Goal: Information Seeking & Learning: Learn about a topic

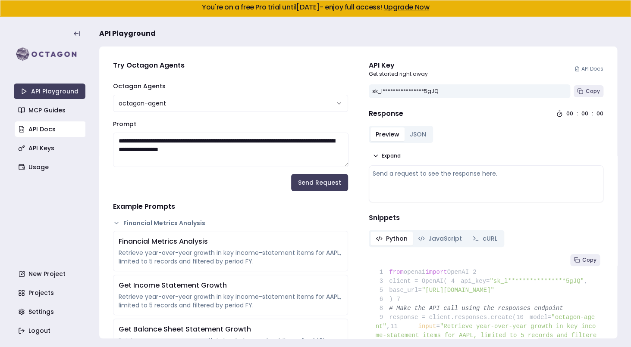
click at [57, 131] on link "API Docs" at bounding box center [51, 130] width 72 height 16
click at [53, 148] on link "API Keys" at bounding box center [51, 149] width 72 height 16
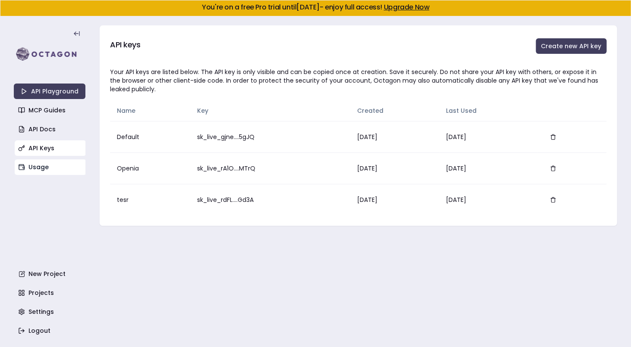
click at [46, 169] on link "Usage" at bounding box center [51, 167] width 72 height 16
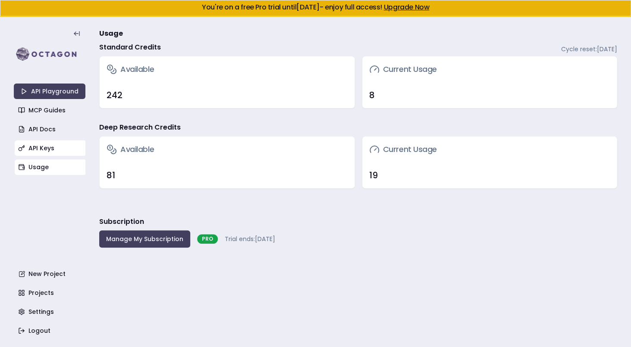
click at [50, 150] on link "API Keys" at bounding box center [51, 149] width 72 height 16
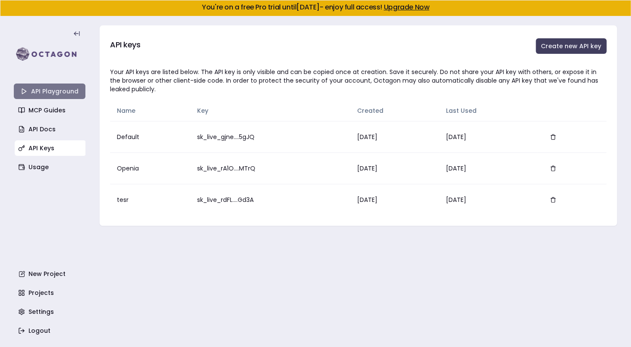
click at [52, 96] on link "API Playground" at bounding box center [50, 92] width 72 height 16
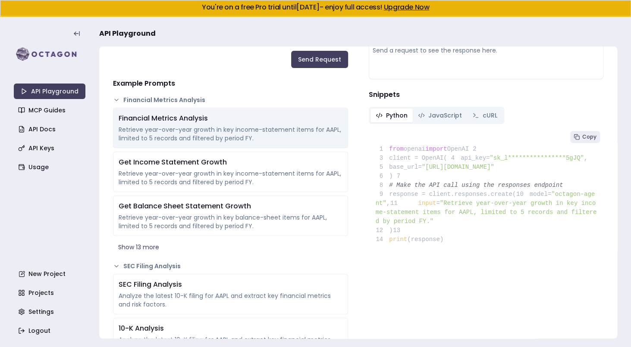
click at [187, 134] on div "Retrieve year-over-year growth in key income-statement items for AAPL, limited …" at bounding box center [231, 133] width 224 height 17
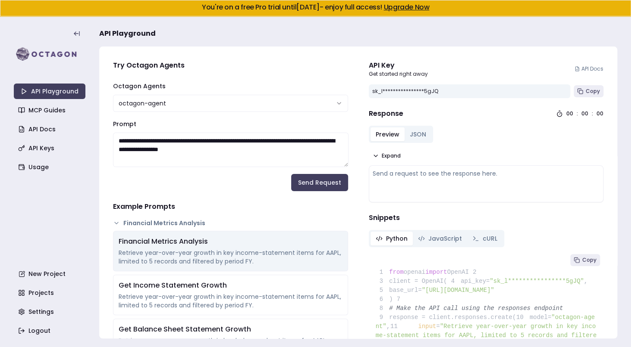
click at [184, 245] on div "Financial Metrics Analysis" at bounding box center [231, 242] width 224 height 10
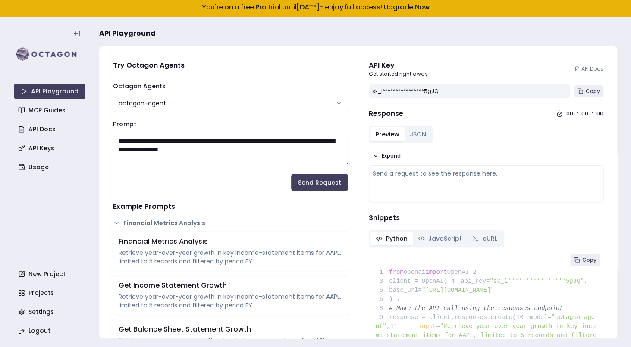
click at [230, 102] on html "**********" at bounding box center [315, 173] width 631 height 347
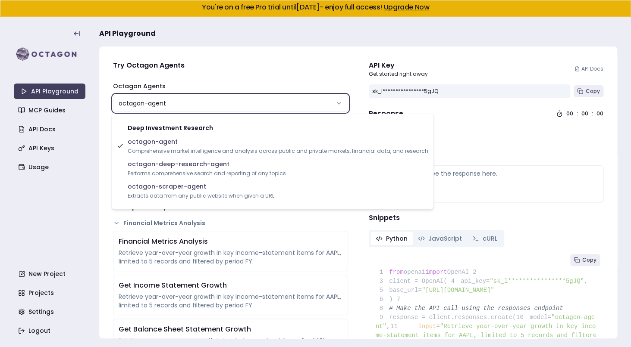
click at [230, 108] on html "**********" at bounding box center [315, 173] width 631 height 347
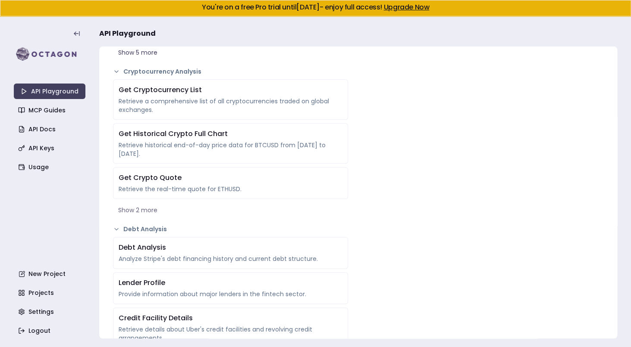
scroll to position [1569, 0]
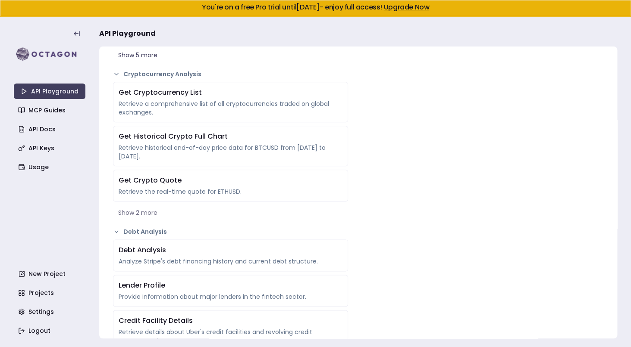
click at [147, 216] on button "Show 2 more" at bounding box center [230, 213] width 235 height 16
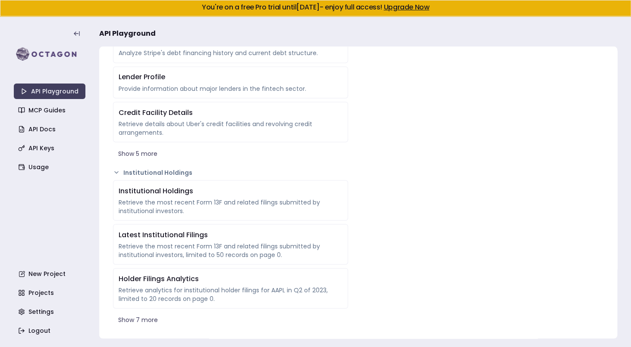
scroll to position [1859, 0]
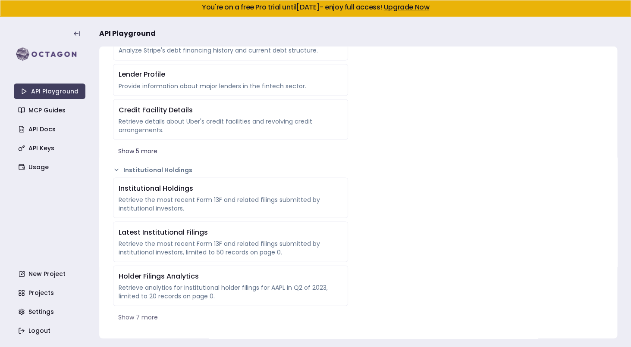
click at [143, 317] on button "Show 7 more" at bounding box center [230, 317] width 235 height 16
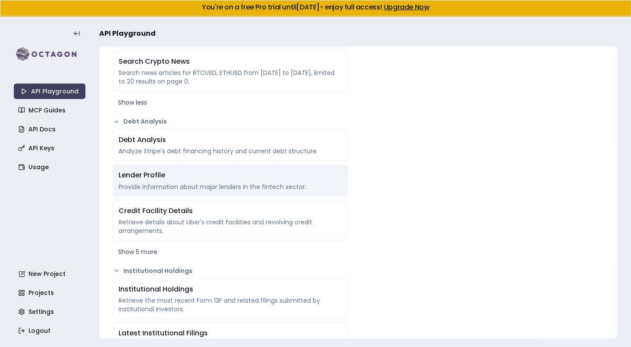
scroll to position [1760, 0]
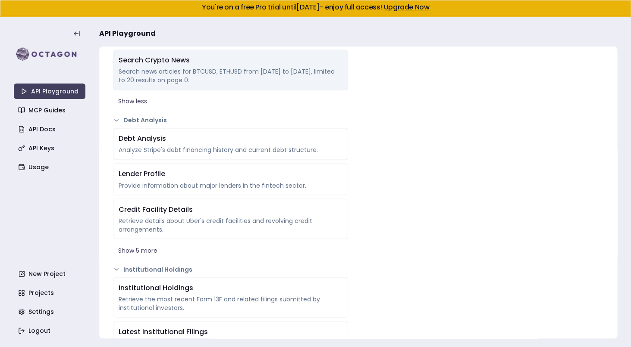
click at [185, 86] on div "Search Crypto News Search news articles for BTCUSD, ETHUSD from 2025-01-01 to 2…" at bounding box center [230, 70] width 235 height 41
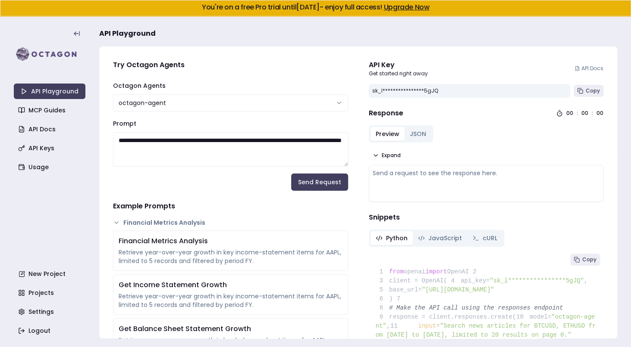
scroll to position [0, 0]
drag, startPoint x: 239, startPoint y: 142, endPoint x: 192, endPoint y: 143, distance: 47.4
click at [192, 143] on textarea "**********" at bounding box center [230, 150] width 235 height 34
paste textarea
drag, startPoint x: 275, startPoint y: 142, endPoint x: 270, endPoint y: 142, distance: 4.8
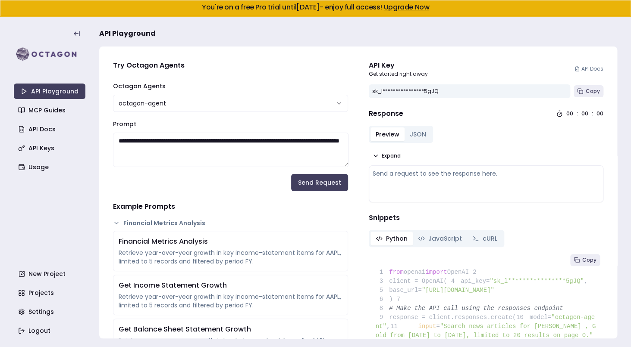
click at [270, 142] on textarea "**********" at bounding box center [230, 150] width 235 height 34
click at [321, 141] on textarea "**********" at bounding box center [230, 150] width 235 height 34
click at [152, 149] on textarea "**********" at bounding box center [230, 150] width 235 height 34
drag, startPoint x: 209, startPoint y: 151, endPoint x: 263, endPoint y: 150, distance: 53.4
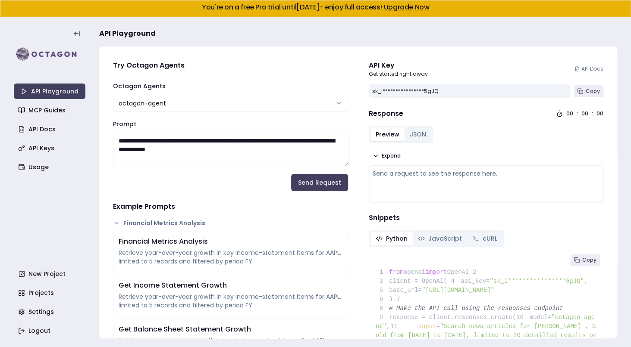
click at [263, 150] on textarea "**********" at bounding box center [230, 150] width 235 height 34
click at [316, 182] on button "Send Request" at bounding box center [319, 182] width 57 height 17
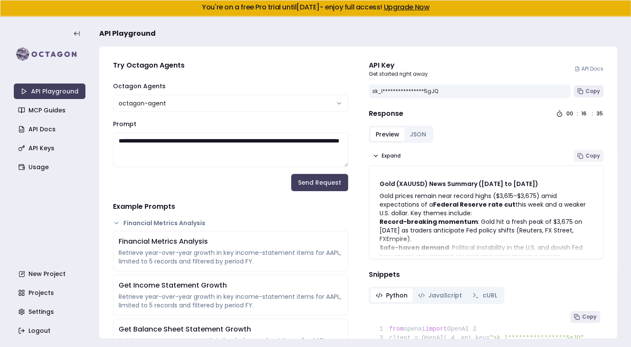
click at [584, 158] on button "Copy" at bounding box center [588, 156] width 30 height 12
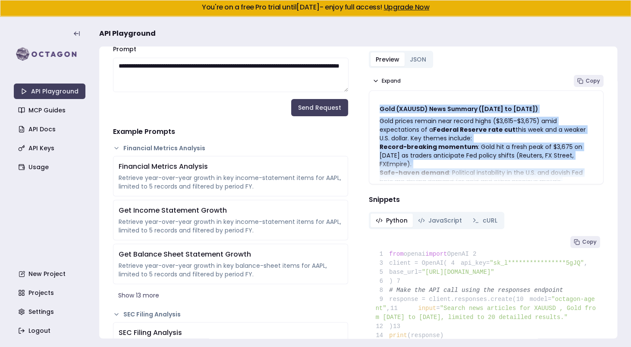
drag, startPoint x: 547, startPoint y: 162, endPoint x: 369, endPoint y: 100, distance: 187.9
click at [372, 100] on div "Gold (XAUUSD) News Summary (2025-09-10 to 2025-09-16) Gold prices remain near r…" at bounding box center [485, 137] width 227 height 86
copy div "Gold (XAUUSD) News Summary (2025-09-10 to 2025-09-16) Gold prices remain near r…"
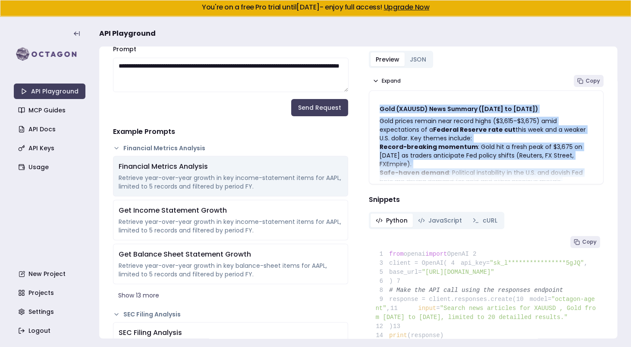
scroll to position [56, 0]
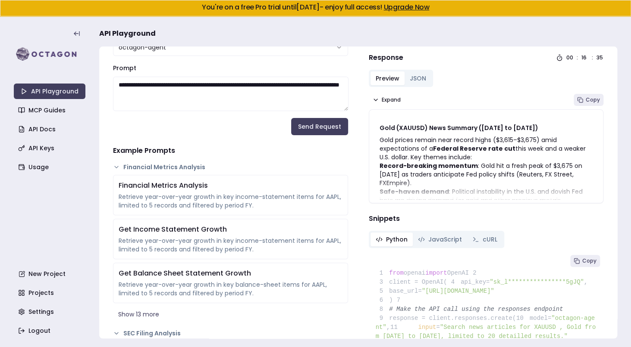
click at [253, 100] on textarea "**********" at bounding box center [230, 94] width 235 height 34
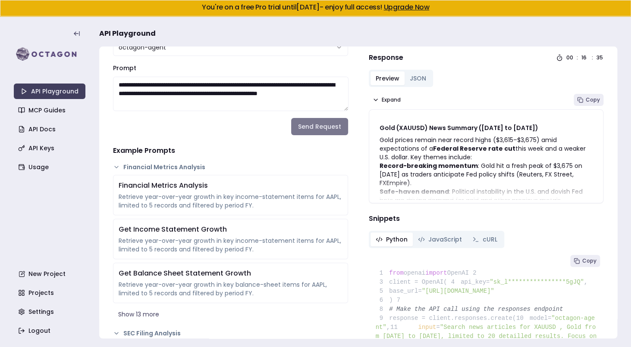
click at [307, 124] on button "Send Request" at bounding box center [319, 126] width 57 height 17
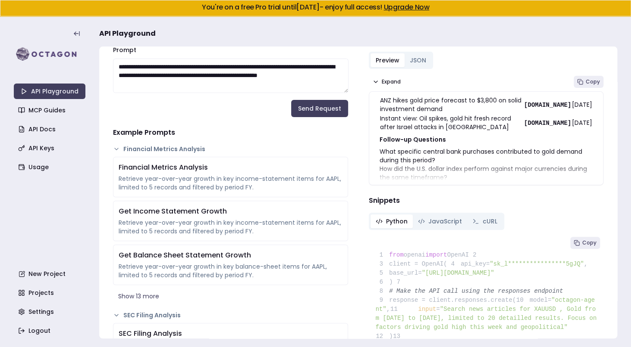
scroll to position [266, 0]
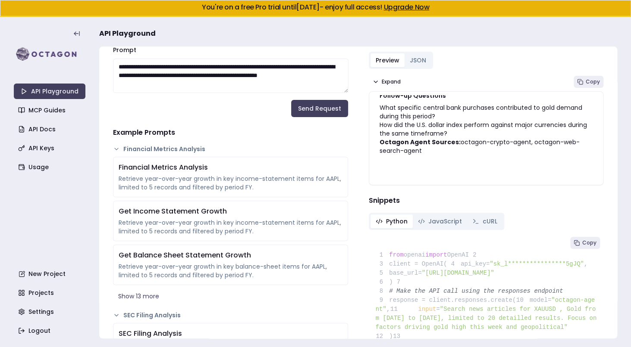
drag, startPoint x: 379, startPoint y: 110, endPoint x: 472, endPoint y: 152, distance: 102.1
copy div "Key Factors Driving XAU/USD Higher (2025-09-10 to 2025-09-16) 1. Federal Reserv…"
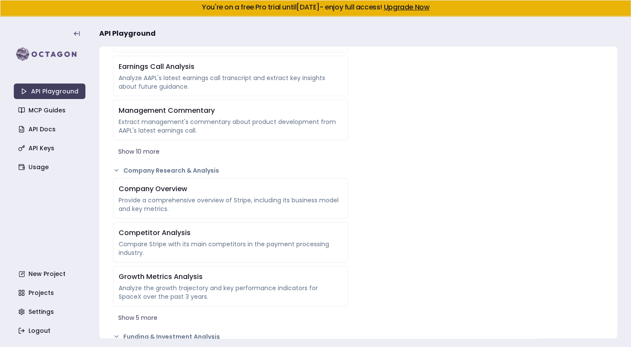
scroll to position [708, 0]
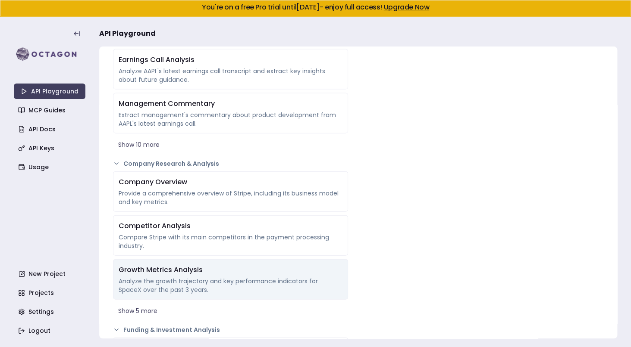
click at [243, 275] on div "Growth Metrics Analysis" at bounding box center [231, 270] width 224 height 10
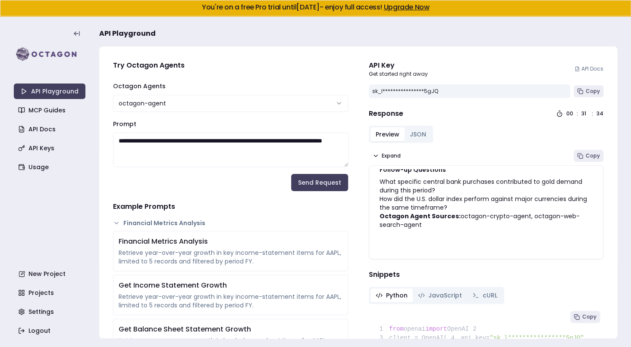
scroll to position [0, 0]
click at [323, 146] on textarea "**********" at bounding box center [230, 150] width 235 height 34
click at [325, 143] on textarea "**********" at bounding box center [230, 150] width 235 height 34
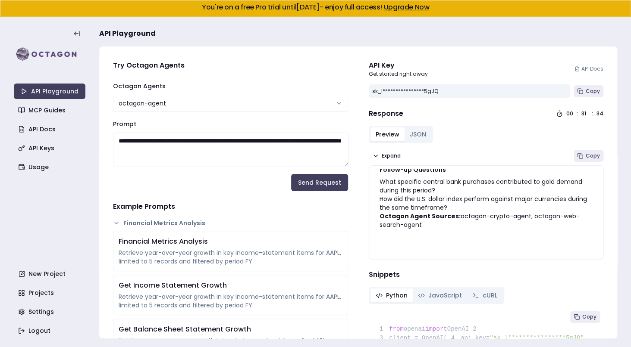
click at [194, 148] on textarea "**********" at bounding box center [230, 150] width 235 height 34
type textarea "**********"
click at [303, 178] on button "Send Request" at bounding box center [319, 182] width 57 height 17
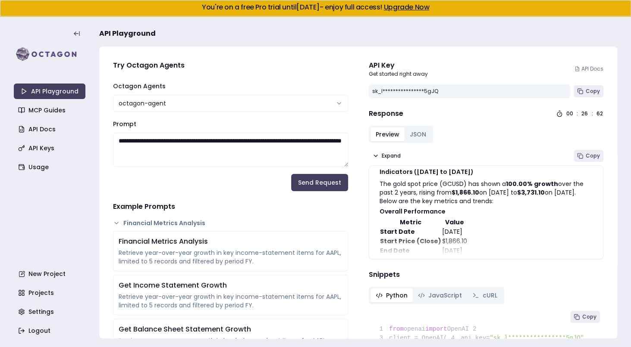
click at [441, 244] on td "$1,866.10" at bounding box center [454, 241] width 26 height 9
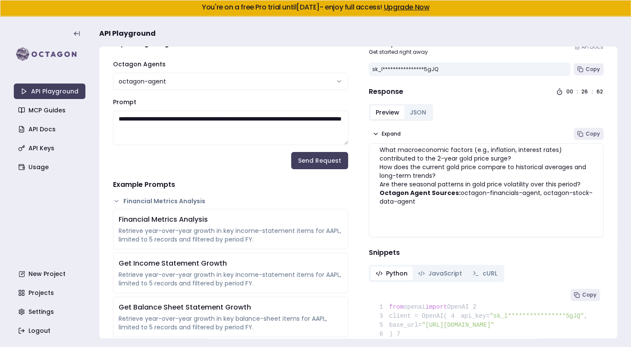
scroll to position [342, 0]
click at [39, 277] on link "New Project" at bounding box center [51, 274] width 72 height 16
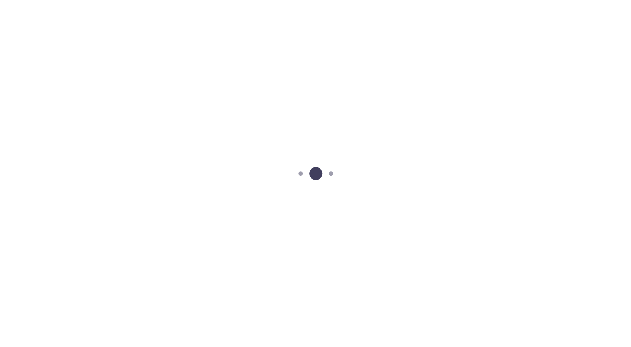
scroll to position [16, 0]
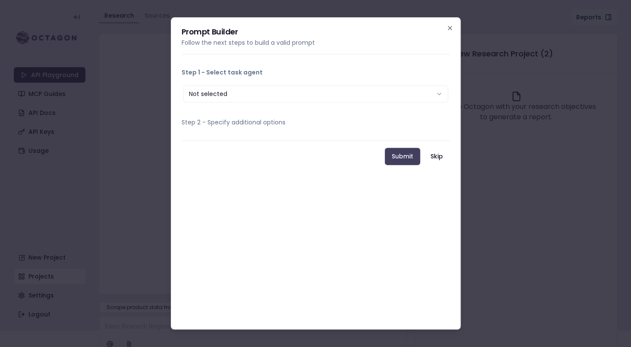
click at [270, 88] on button "Not selected" at bounding box center [315, 93] width 265 height 17
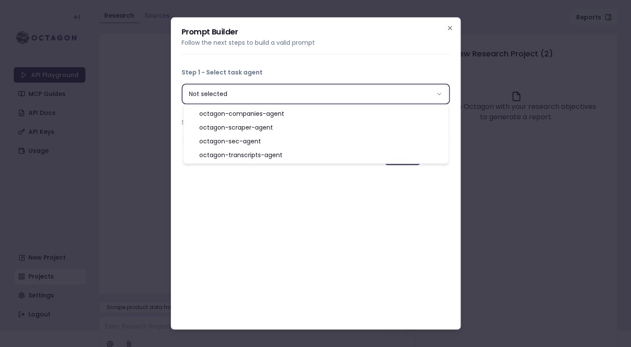
click at [271, 178] on div "**********" at bounding box center [316, 173] width 290 height 312
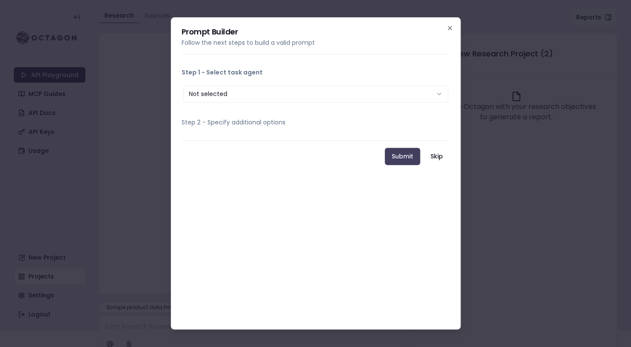
click at [304, 109] on div "**********" at bounding box center [315, 97] width 268 height 72
click at [439, 156] on button "Skip" at bounding box center [436, 156] width 26 height 17
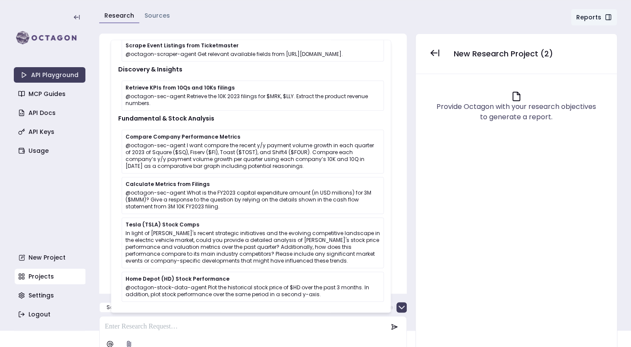
scroll to position [24, 0]
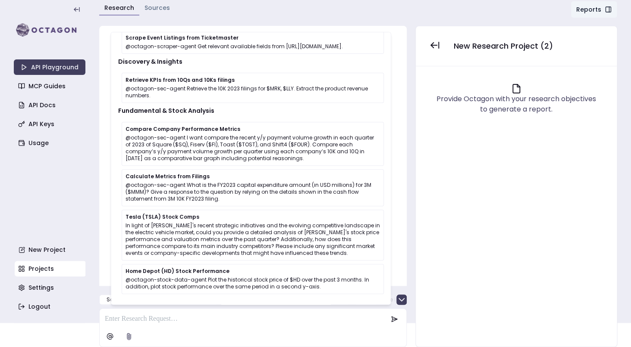
click at [262, 319] on p at bounding box center [246, 319] width 282 height 10
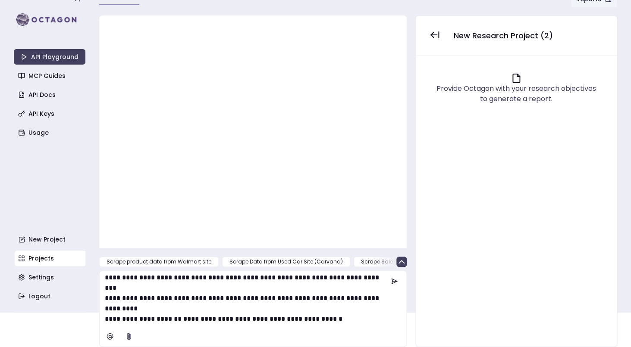
scroll to position [271, 0]
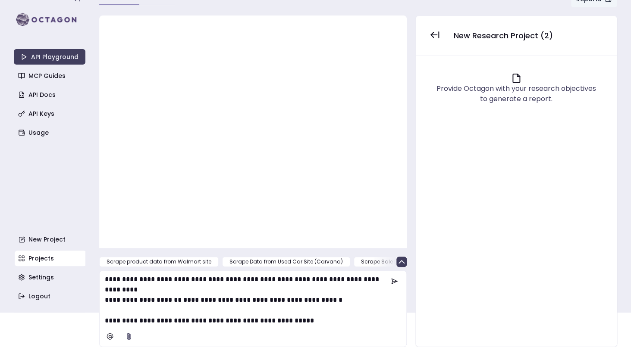
click at [205, 319] on p "**********" at bounding box center [246, 310] width 283 height 31
click at [334, 321] on p "**********" at bounding box center [246, 310] width 283 height 31
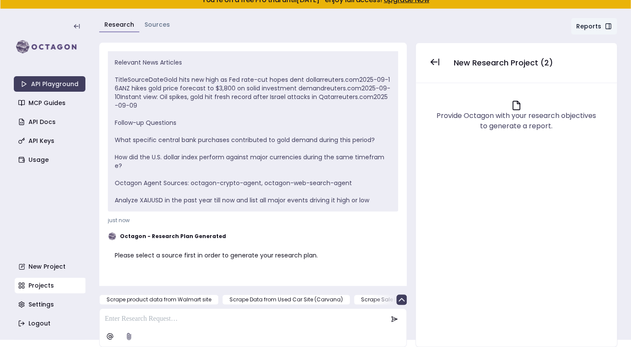
scroll to position [359, 0]
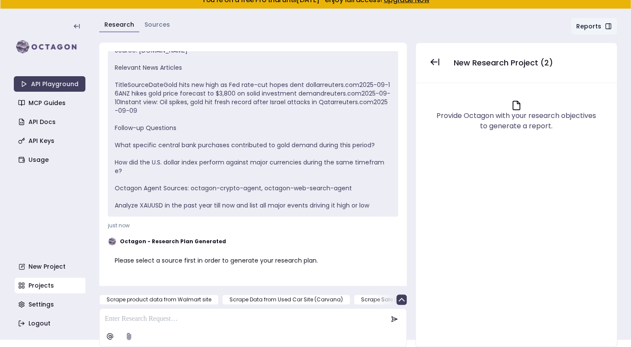
click at [230, 314] on div at bounding box center [252, 319] width 303 height 17
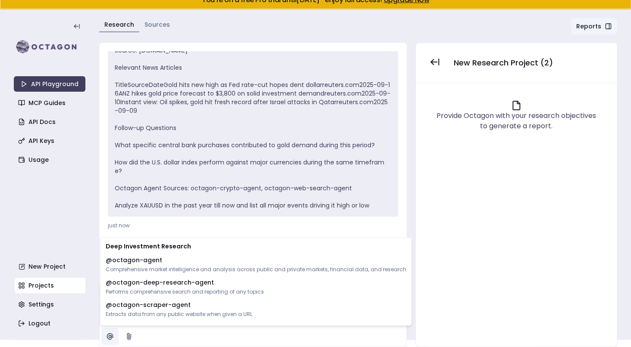
click at [111, 334] on html "You're on a free Pro trial until September 20, 2025 - enjoy full access! Upgrad…" at bounding box center [315, 166] width 631 height 347
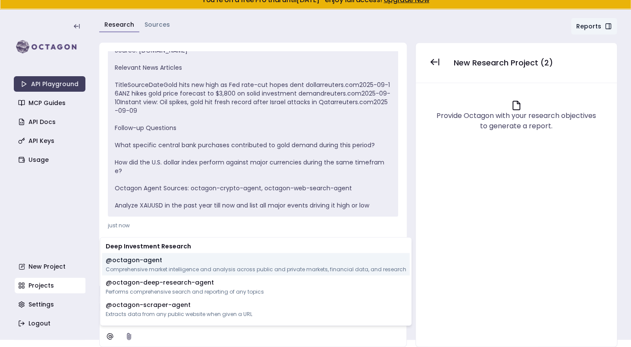
click at [176, 267] on p "Comprehensive market intelligence and analysis across public and private market…" at bounding box center [256, 269] width 300 height 7
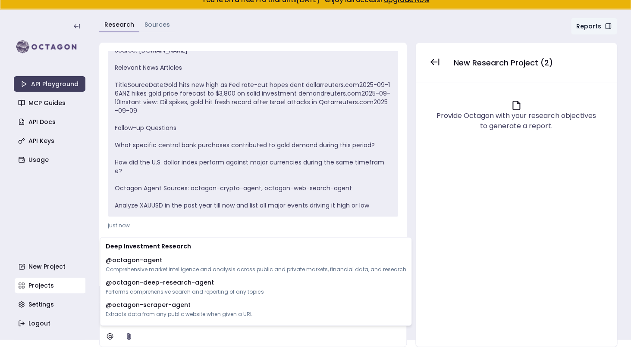
click at [175, 267] on p "Comprehensive market intelligence and analysis across public and private market…" at bounding box center [256, 269] width 300 height 7
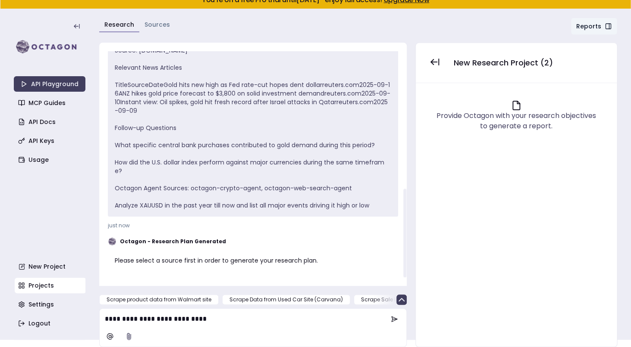
click at [180, 322] on span "**********" at bounding box center [181, 319] width 50 height 6
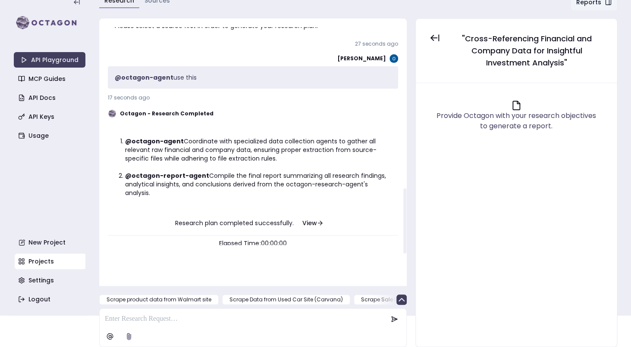
scroll to position [681, 0]
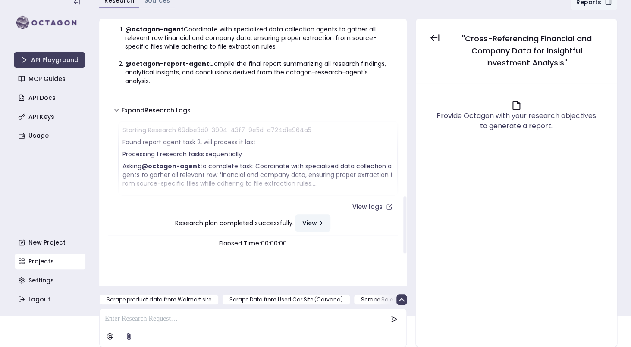
click at [308, 215] on button "View" at bounding box center [312, 223] width 35 height 17
click at [316, 215] on button "View" at bounding box center [312, 223] width 35 height 17
click at [233, 166] on p "Asking @octagon-agent to complete task: Coordinate with specialized data collec…" at bounding box center [257, 175] width 271 height 26
click at [256, 239] on p "Elapsed Time: 00:00:00" at bounding box center [253, 243] width 290 height 9
click at [303, 215] on button "View" at bounding box center [312, 223] width 35 height 17
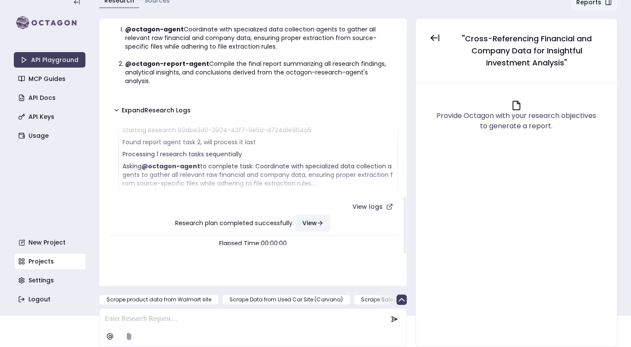
click at [303, 215] on button "View" at bounding box center [312, 223] width 35 height 17
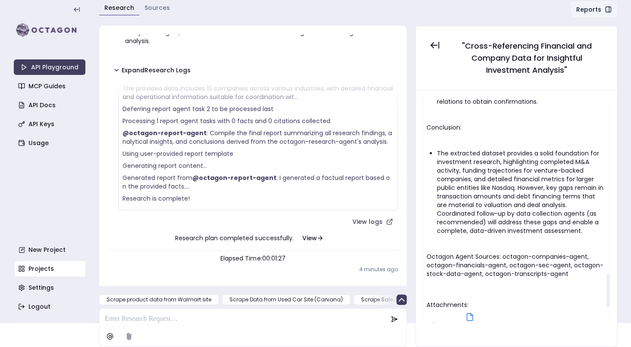
scroll to position [1278, 0]
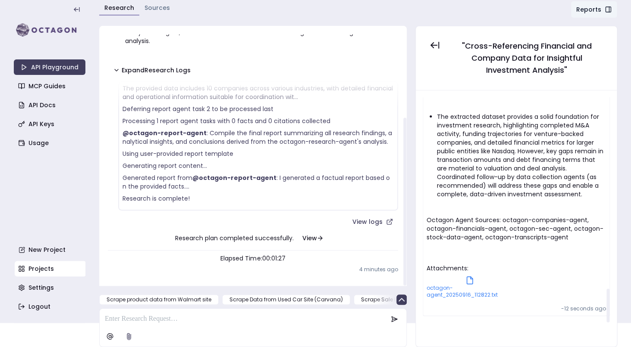
click at [260, 322] on p at bounding box center [246, 319] width 282 height 10
click at [116, 323] on html "You're on a free Pro trial until September 20, 2025 - enjoy full access! Upgrad…" at bounding box center [315, 149] width 631 height 347
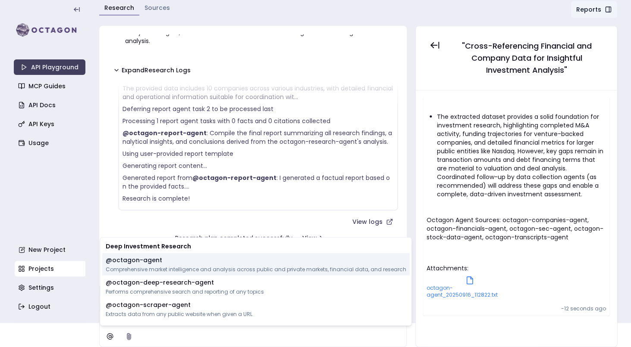
click at [152, 270] on p "Comprehensive market intelligence and analysis across public and private market…" at bounding box center [256, 269] width 300 height 7
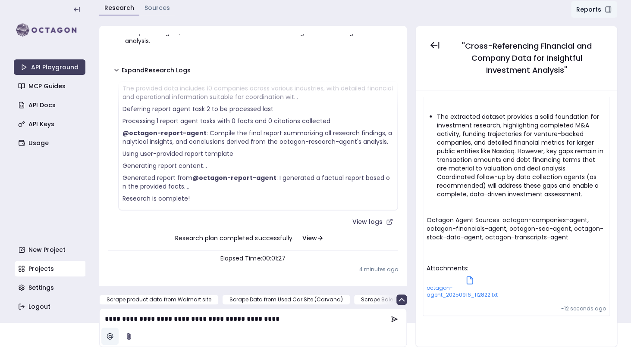
click at [108, 323] on html "You're on a free Pro trial until September 20, 2025 - enjoy full access! Upgrad…" at bounding box center [315, 149] width 631 height 347
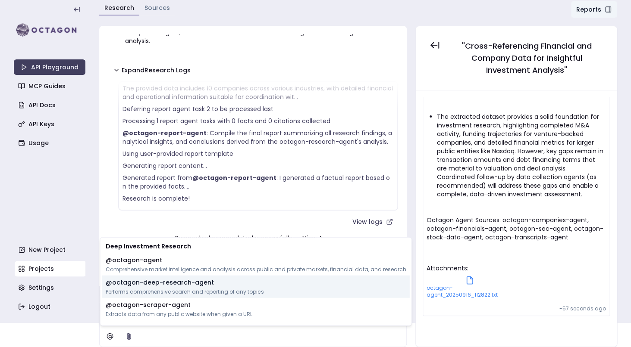
click at [150, 295] on p "Performs comprehensive search and reporting of any topics" at bounding box center [185, 292] width 158 height 7
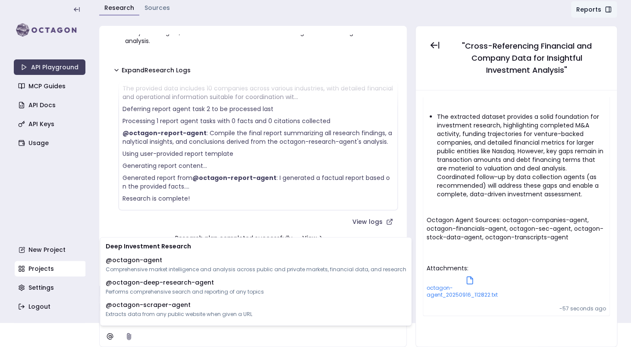
scroll to position [151, 0]
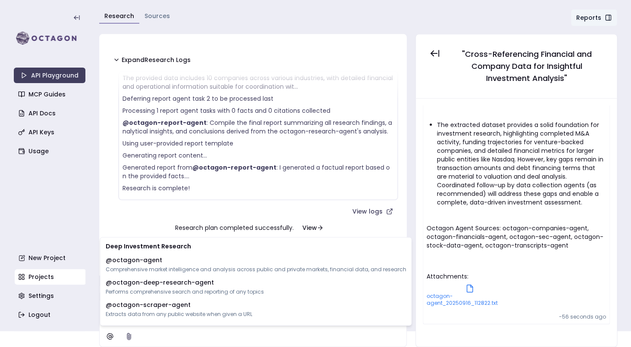
click at [208, 329] on html "You're on a free Pro trial until September 20, 2025 - enjoy full access! Upgrad…" at bounding box center [315, 157] width 631 height 347
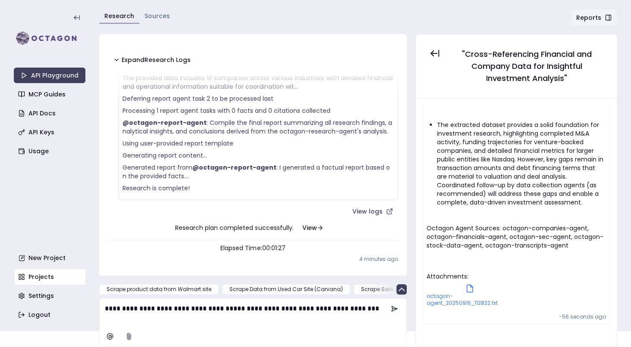
click at [394, 305] on button at bounding box center [394, 308] width 21 height 17
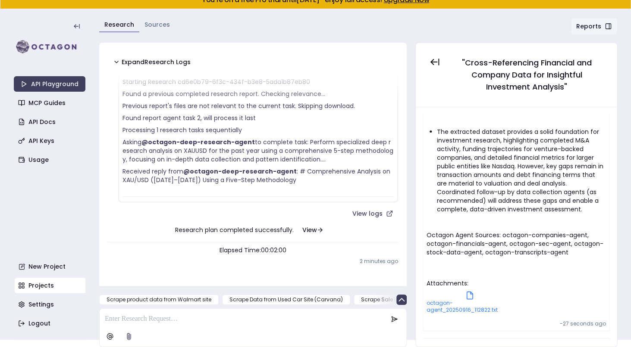
scroll to position [142, 0]
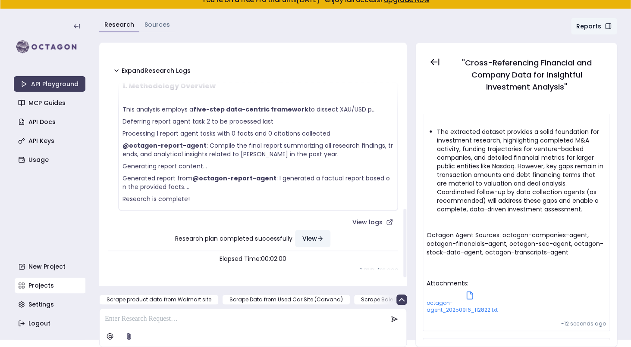
click at [305, 230] on button "View" at bounding box center [312, 238] width 35 height 17
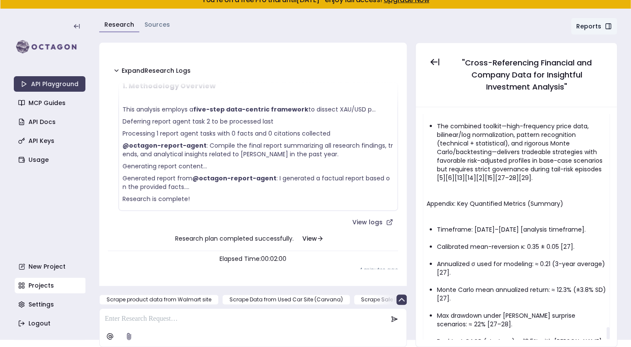
scroll to position [3932, 0]
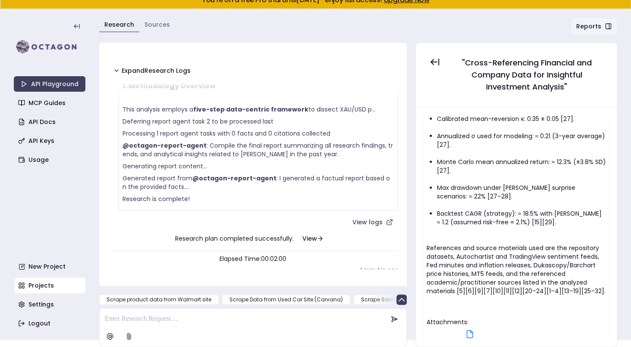
click at [272, 317] on p at bounding box center [246, 319] width 283 height 10
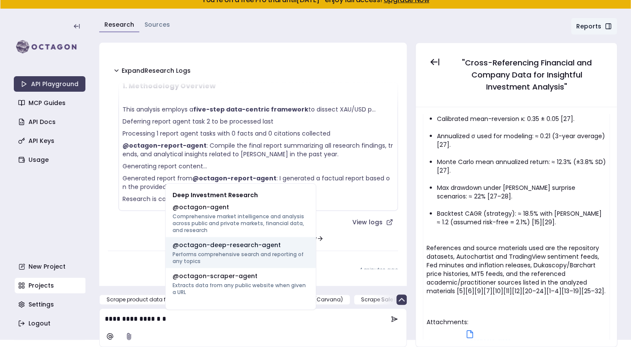
click at [239, 247] on p "@ octagon-deep-research-agent" at bounding box center [226, 245] width 108 height 9
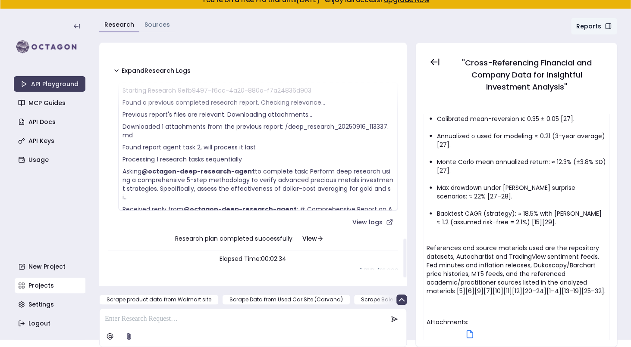
scroll to position [204, 0]
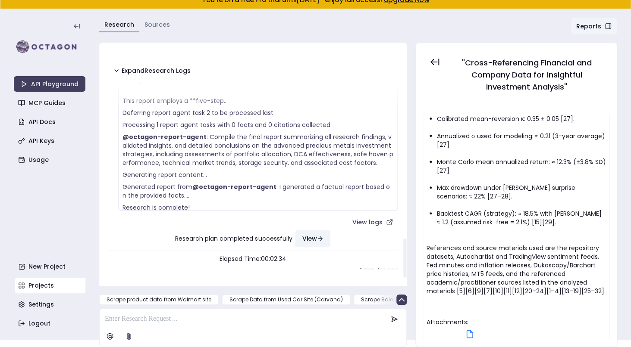
click at [303, 230] on button "View" at bounding box center [312, 238] width 35 height 17
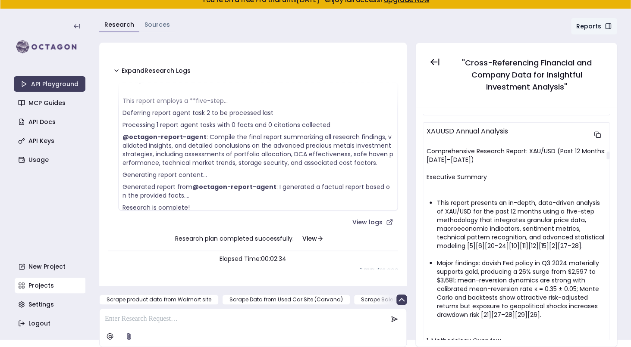
scroll to position [1509, 0]
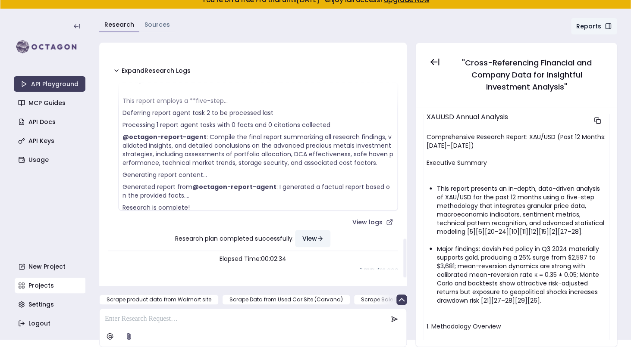
click at [312, 230] on button "View" at bounding box center [312, 238] width 35 height 17
click at [269, 230] on p "Research plan completed successfully. View" at bounding box center [253, 238] width 290 height 17
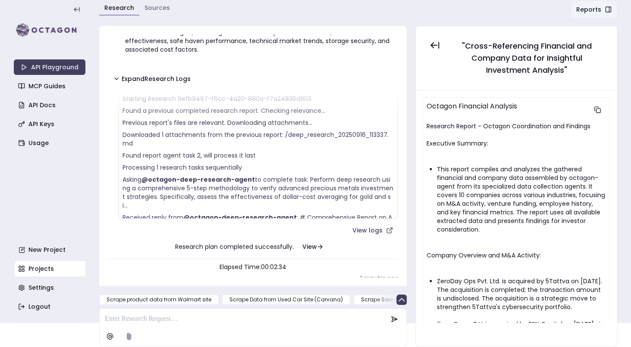
scroll to position [204, 0]
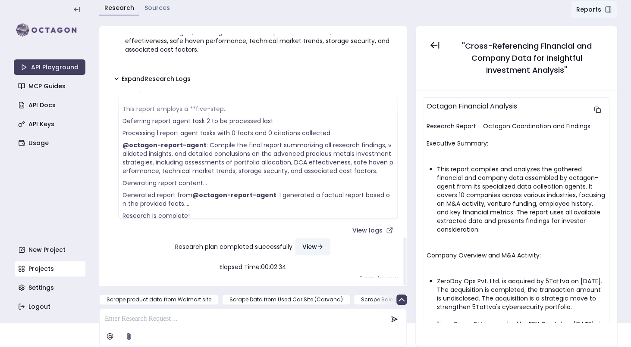
click at [308, 238] on button "View" at bounding box center [312, 246] width 35 height 17
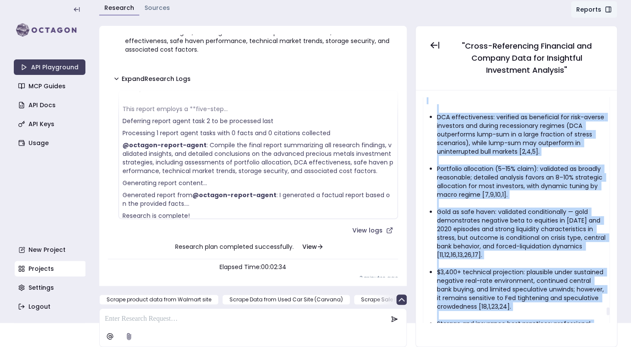
scroll to position [8755, 0]
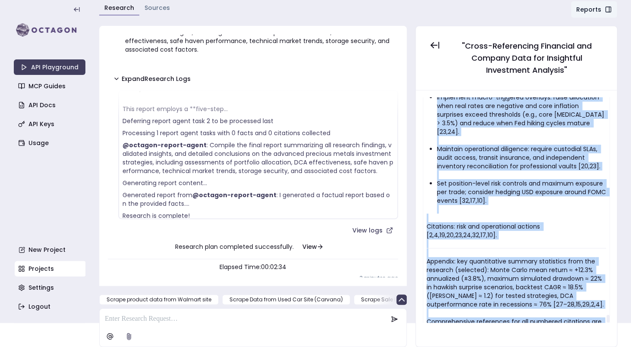
drag, startPoint x: 425, startPoint y: 141, endPoint x: 533, endPoint y: 222, distance: 135.8
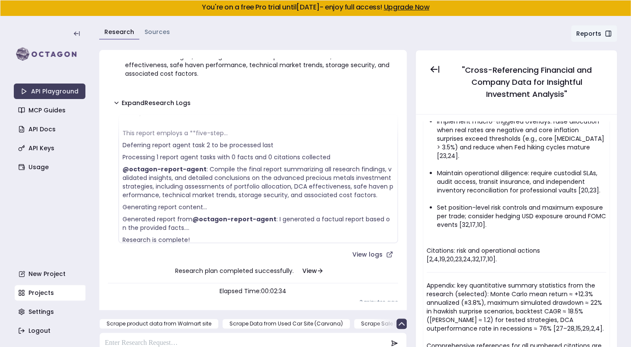
scroll to position [24, 0]
